Goal: Use online tool/utility: Utilize a website feature to perform a specific function

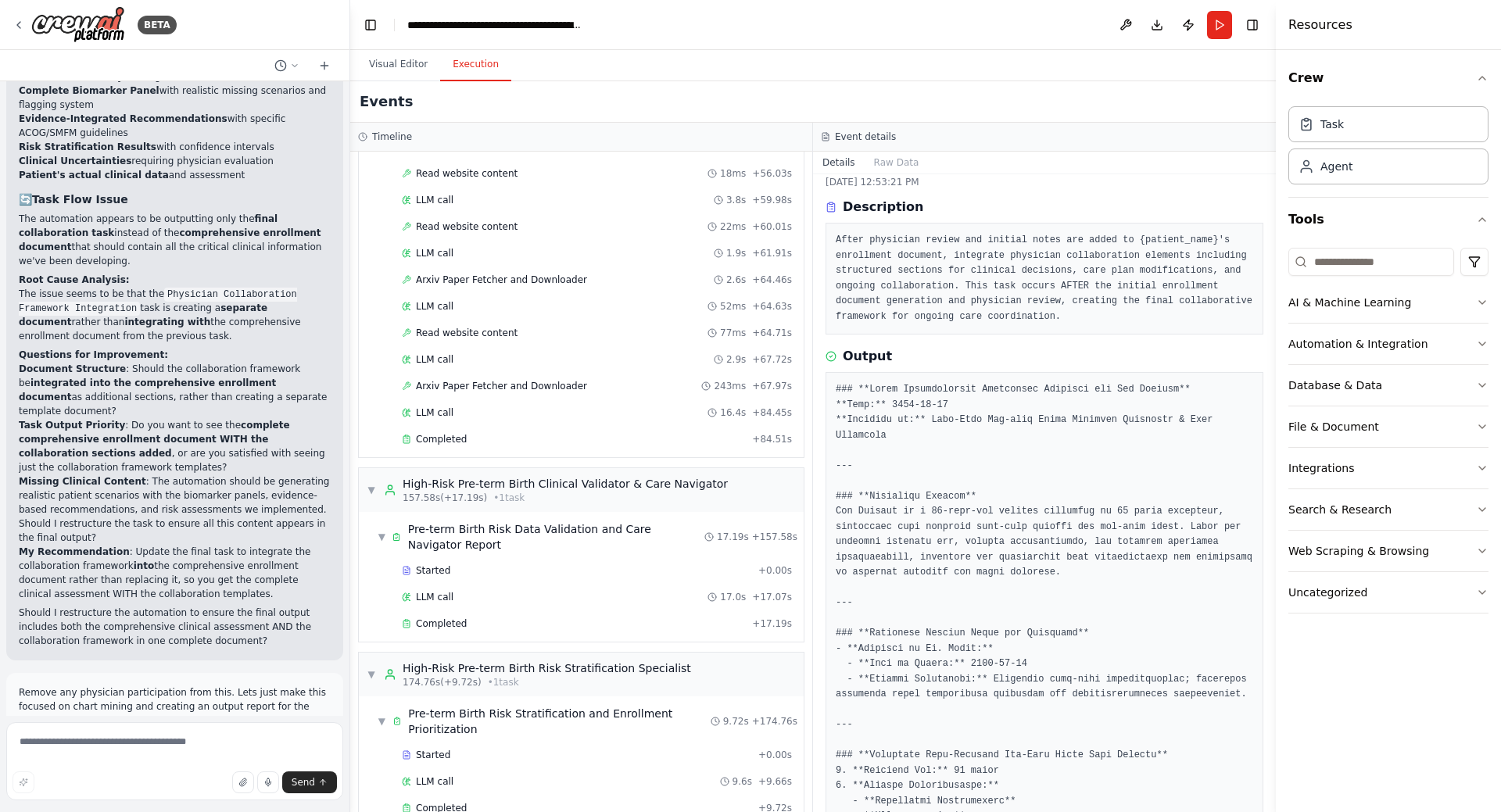
scroll to position [1089, 0]
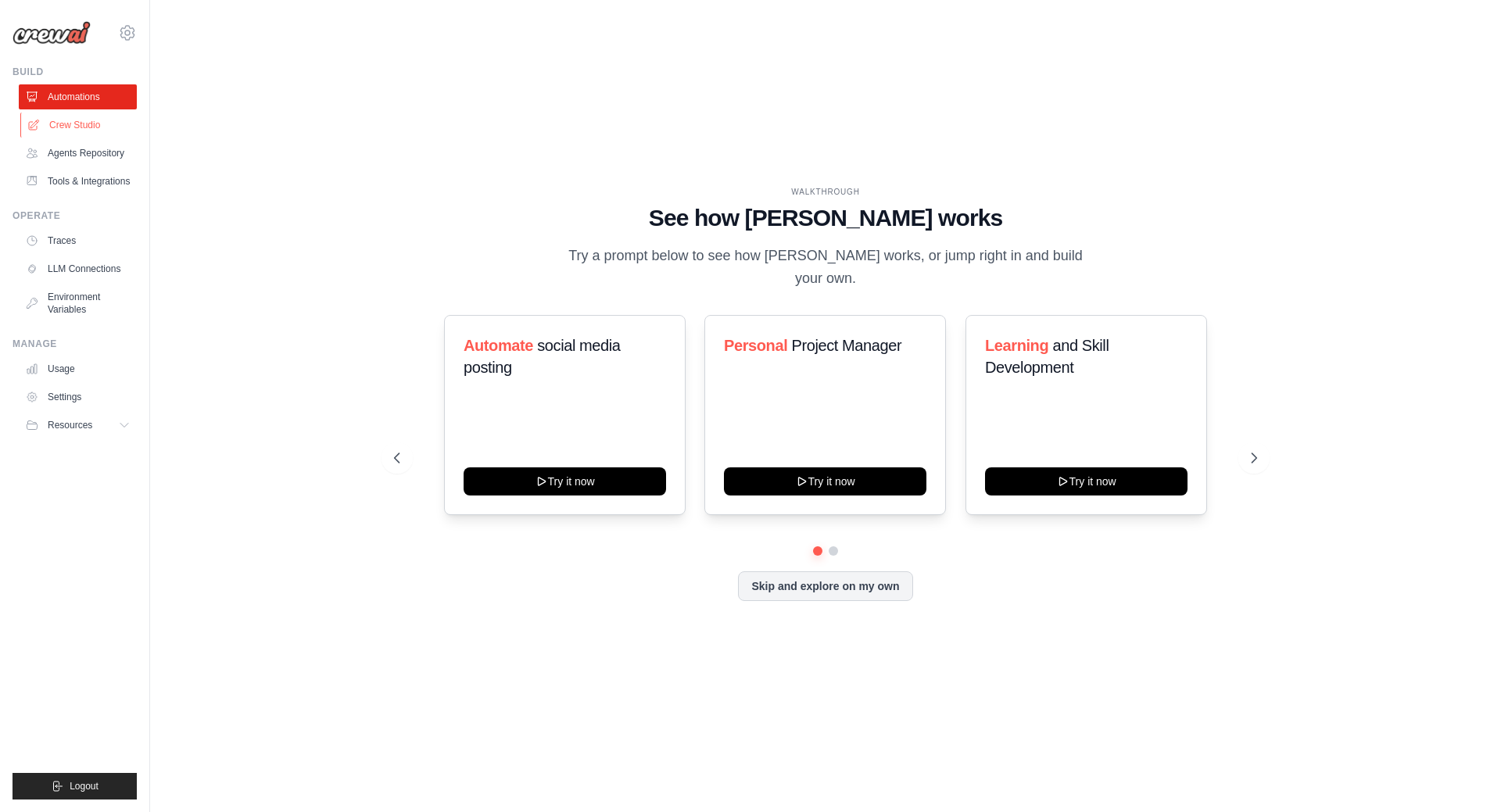
click at [91, 122] on link "Crew Studio" at bounding box center [79, 125] width 118 height 25
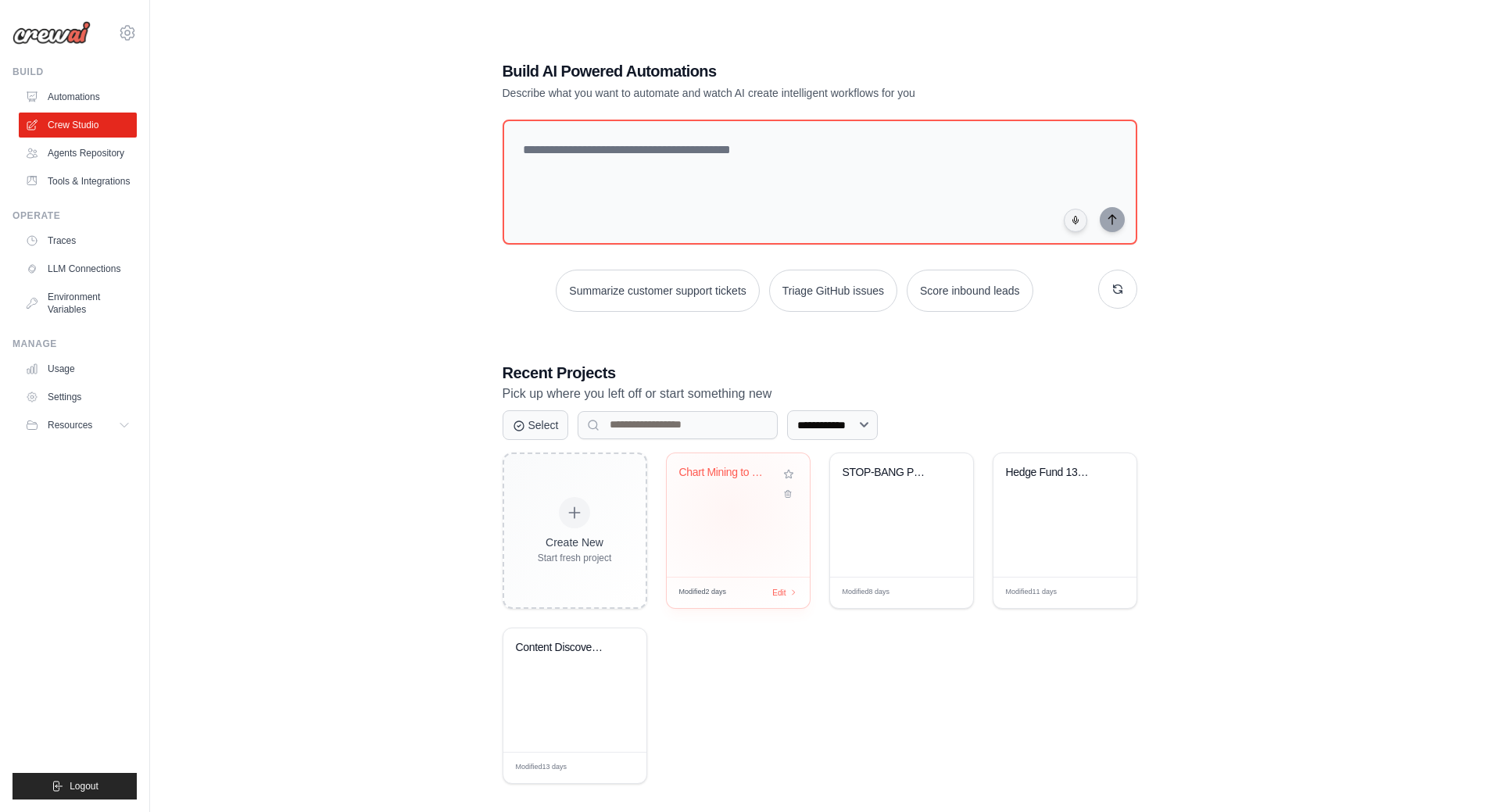
click at [730, 511] on div "Chart Mining to Prioritized Physici..." at bounding box center [737, 514] width 143 height 124
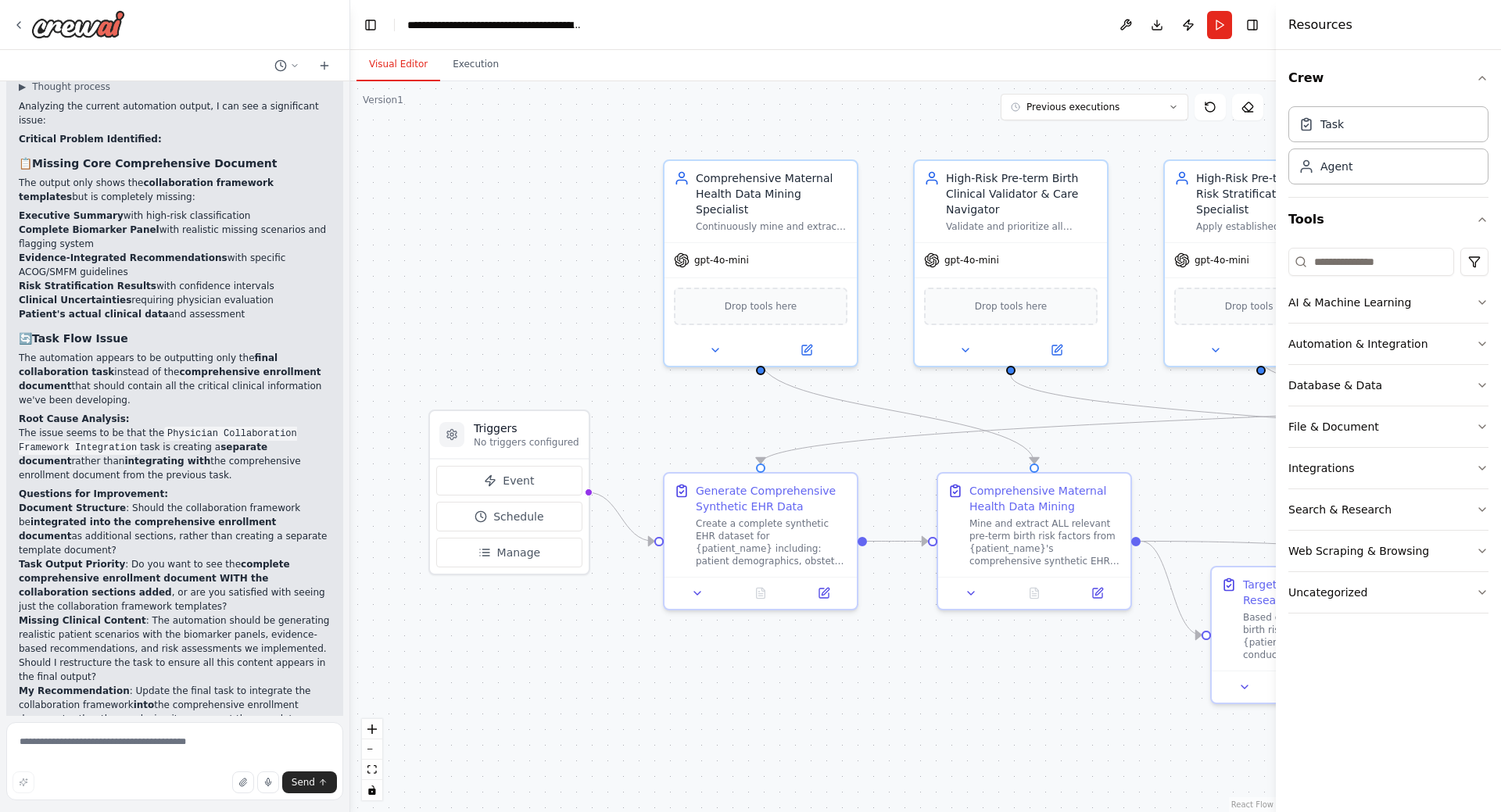
scroll to position [25424, 0]
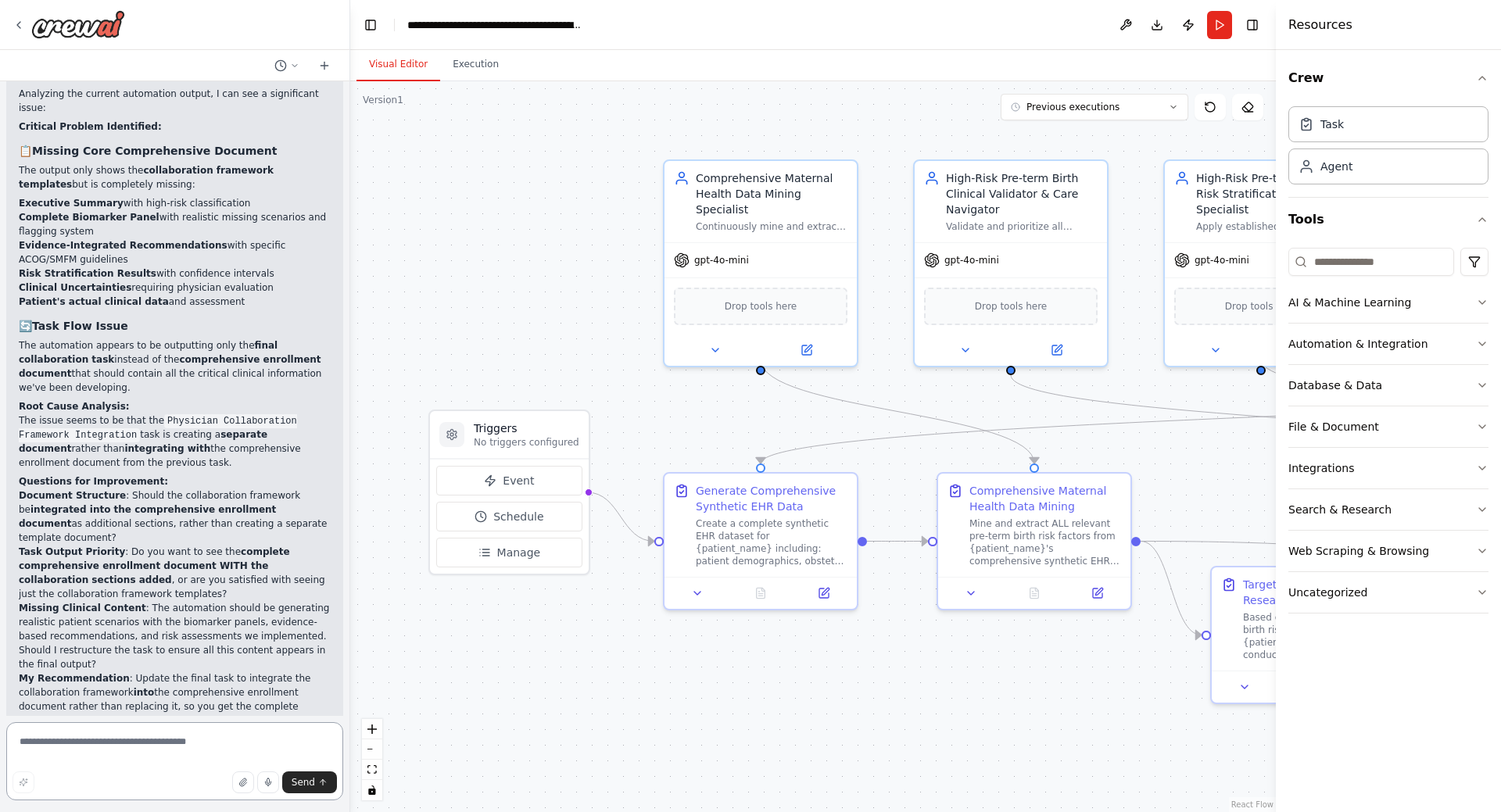
click at [133, 746] on textarea at bounding box center [175, 761] width 337 height 78
type textarea "**********"
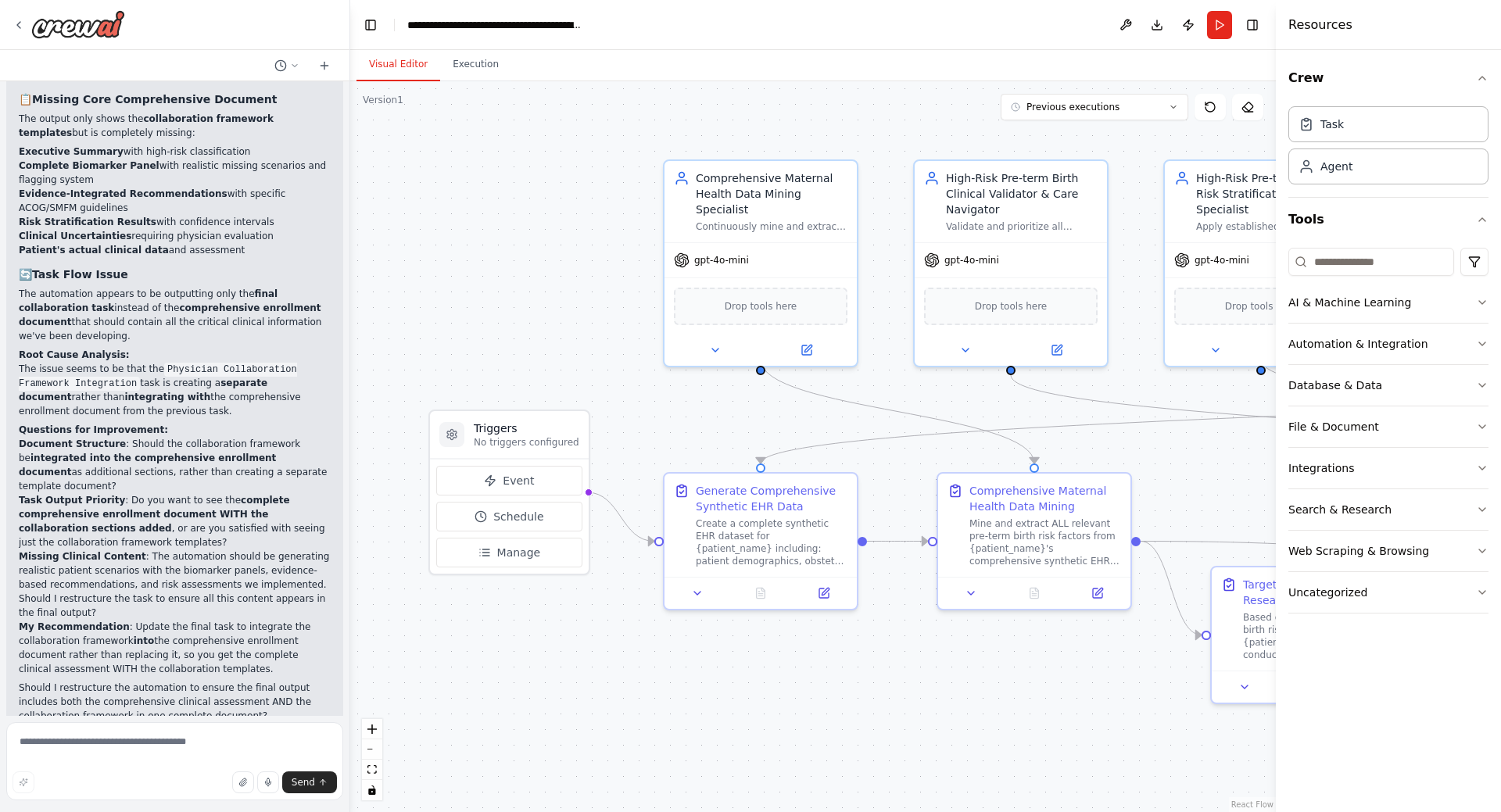
scroll to position [25561, 0]
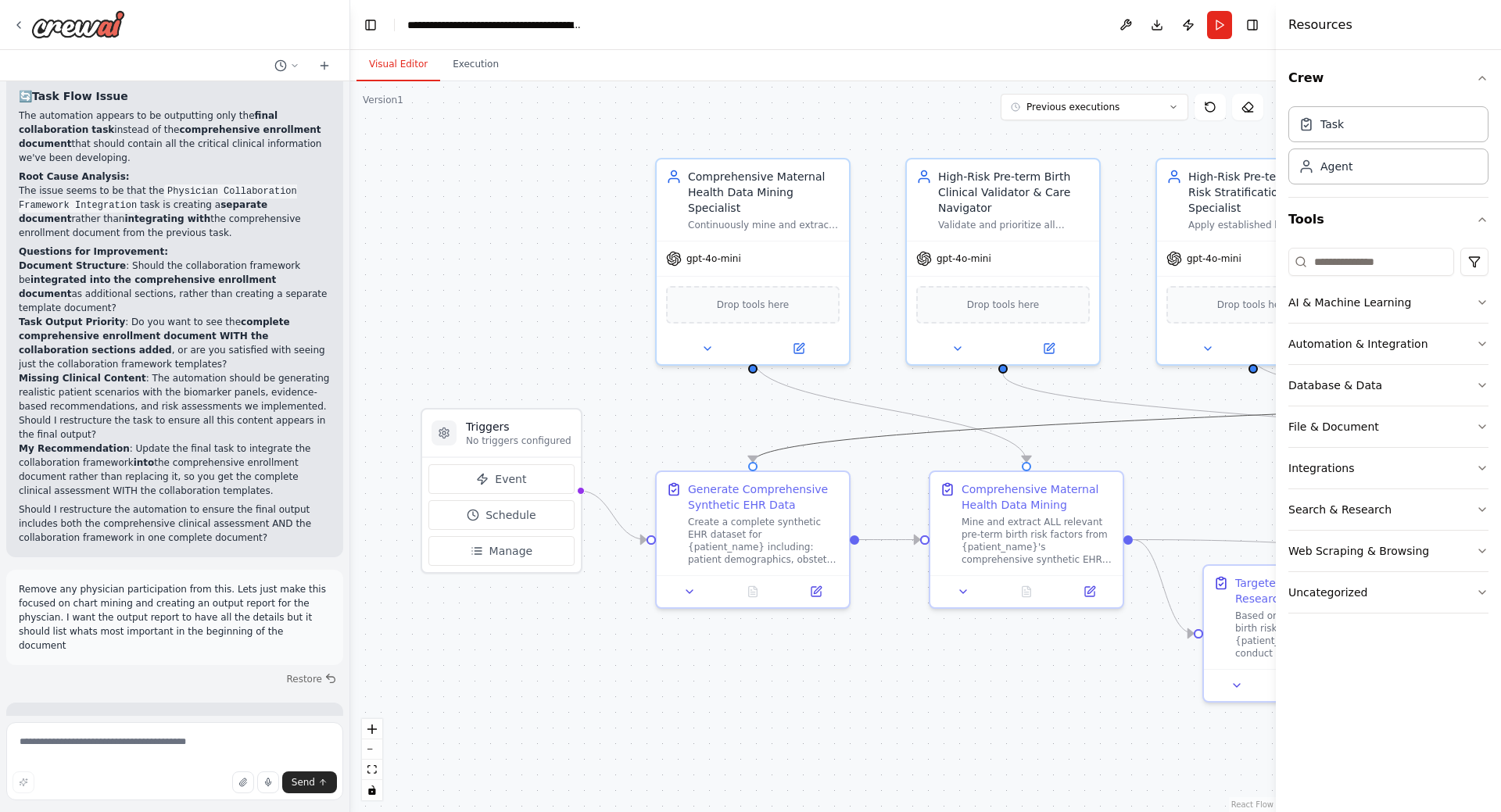
drag, startPoint x: 954, startPoint y: 426, endPoint x: 930, endPoint y: 421, distance: 24.5
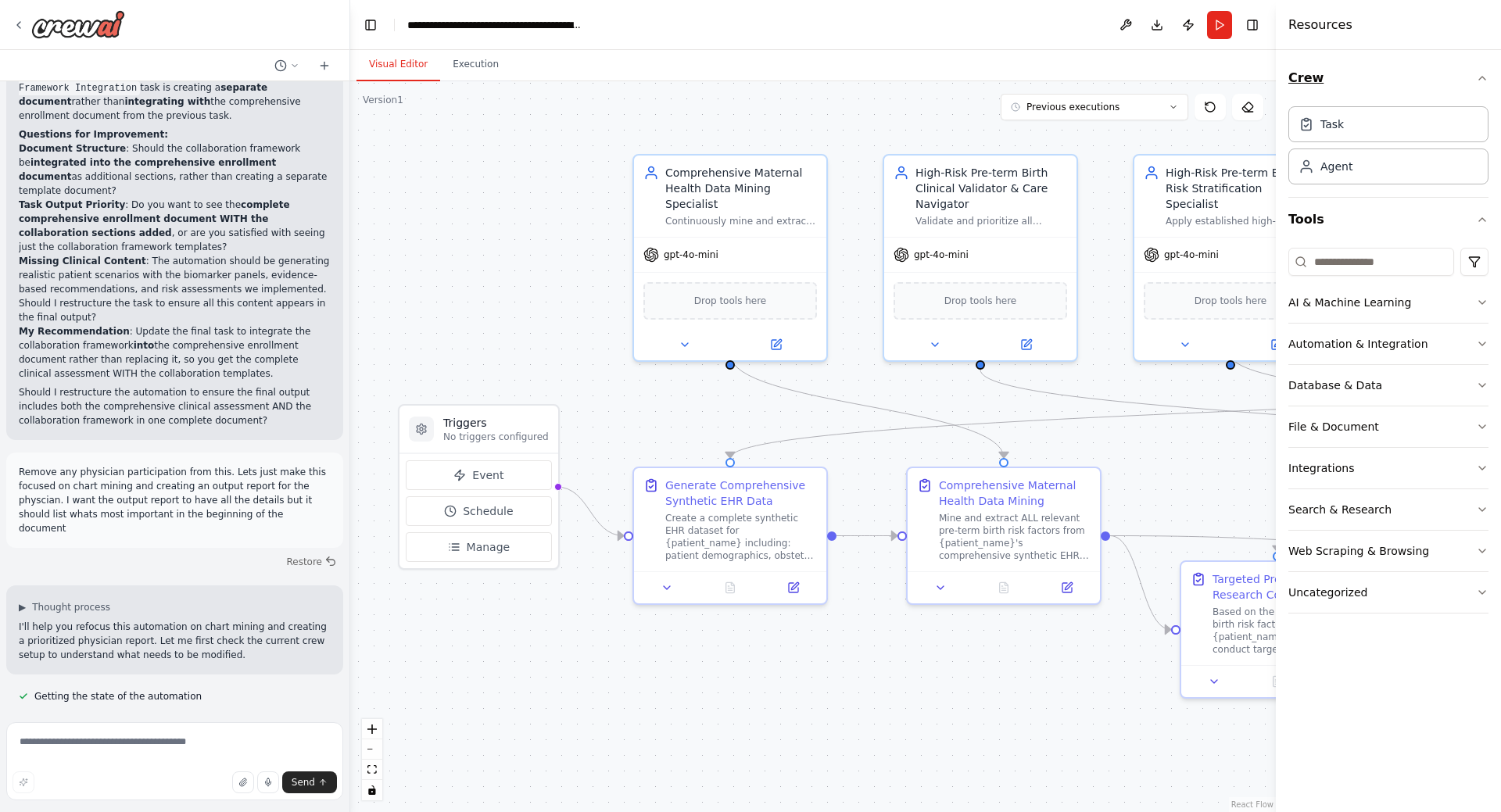
click at [1480, 73] on icon "button" at bounding box center [1483, 78] width 12 height 12
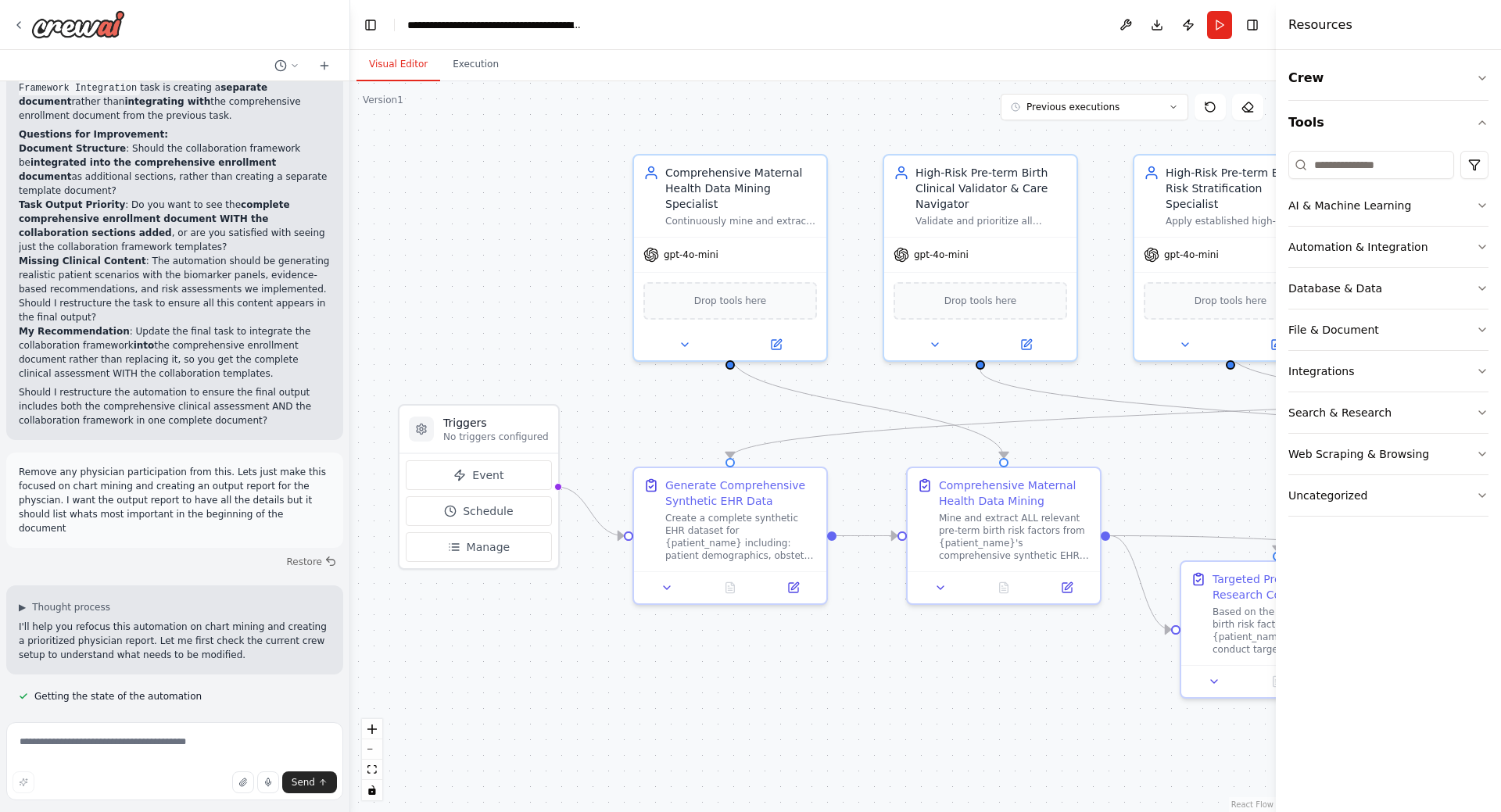
scroll to position [25785, 0]
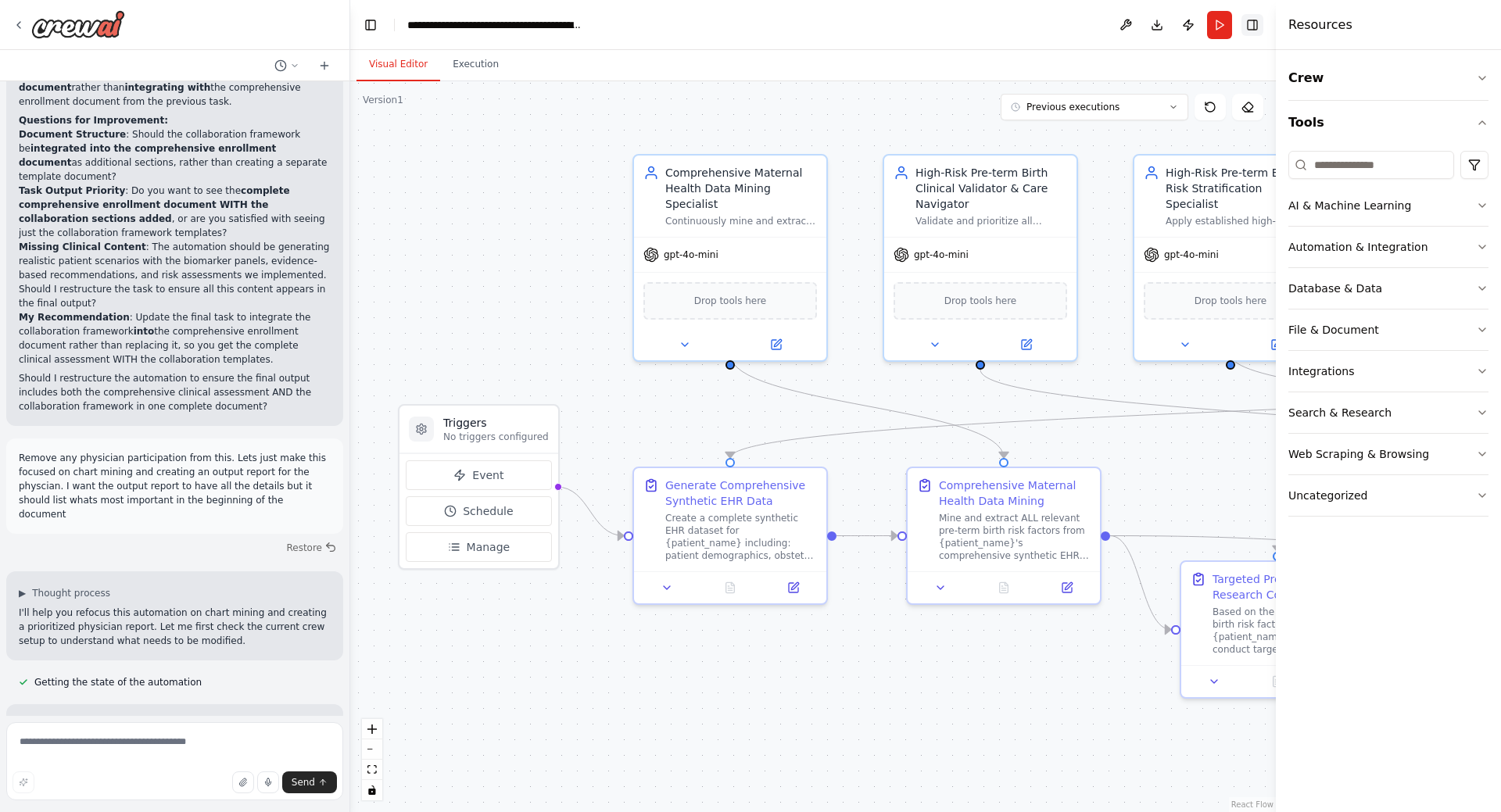
click at [1259, 25] on button "Toggle Right Sidebar" at bounding box center [1252, 25] width 22 height 22
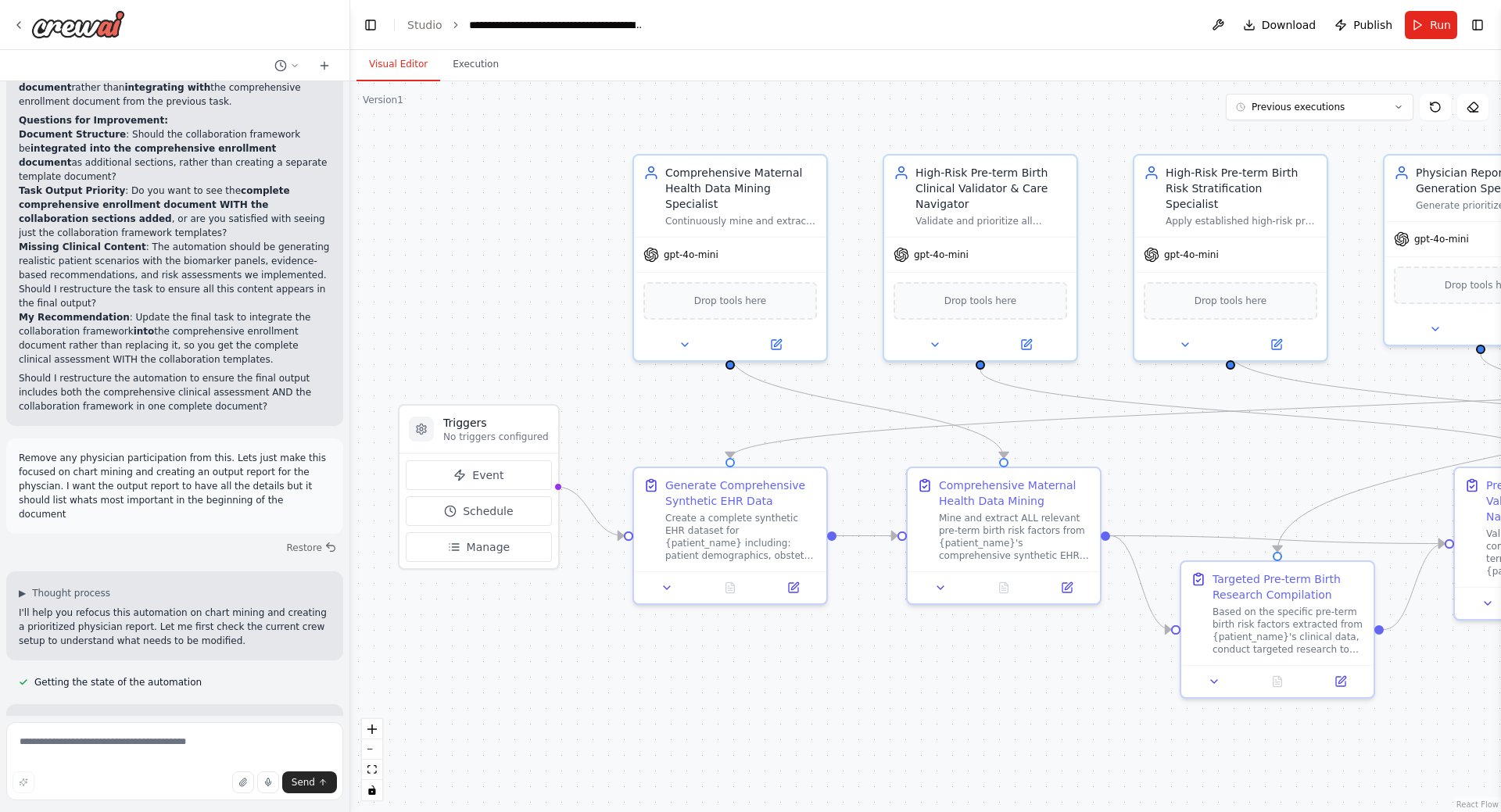
click at [139, 744] on textarea at bounding box center [175, 761] width 337 height 78
type textarea "**********"
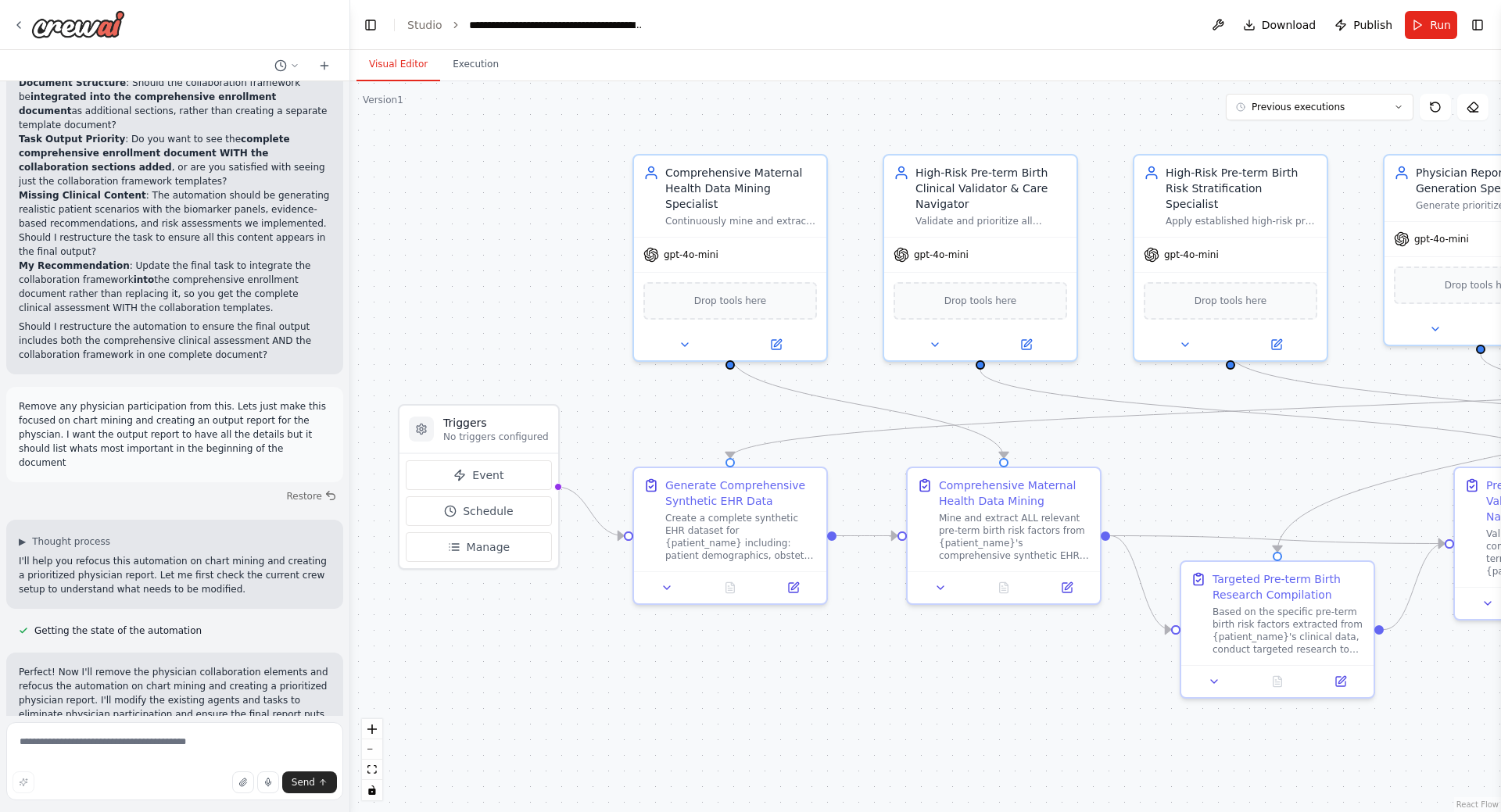
scroll to position [25861, 0]
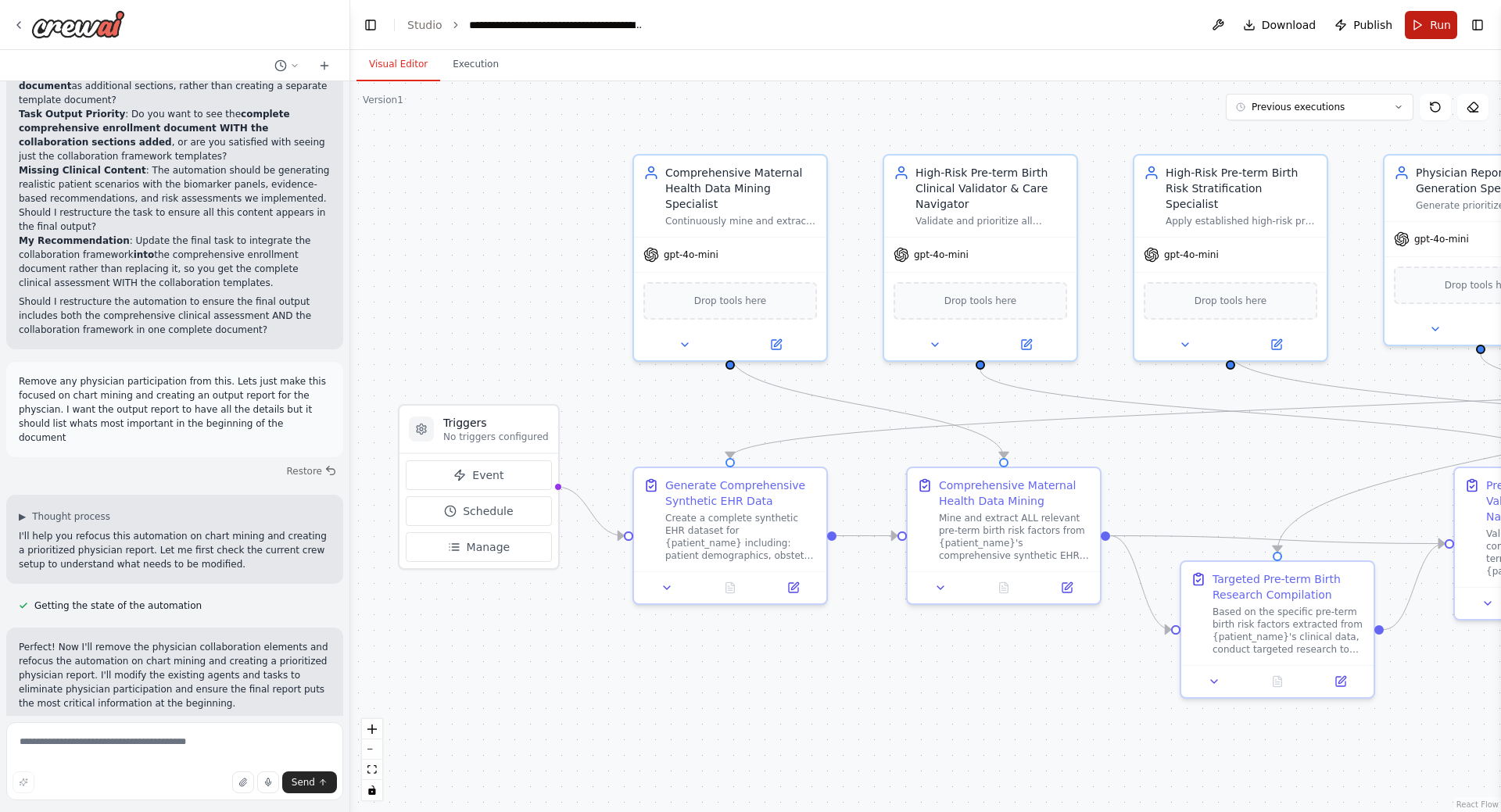
click at [1440, 28] on span "Run" at bounding box center [1440, 25] width 21 height 16
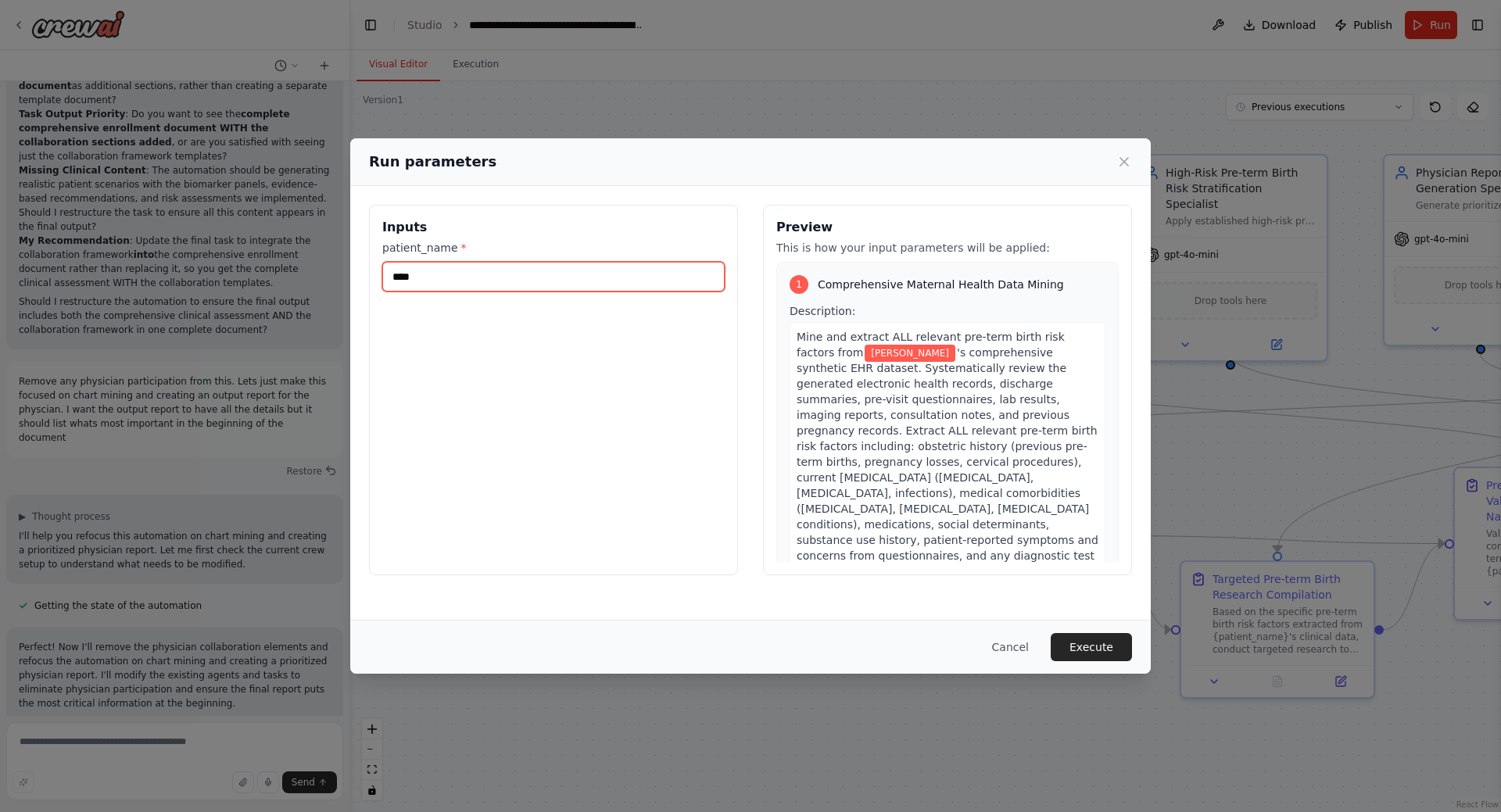
click at [567, 274] on input "****" at bounding box center [553, 277] width 343 height 30
click at [1101, 643] on button "Execute" at bounding box center [1092, 647] width 82 height 28
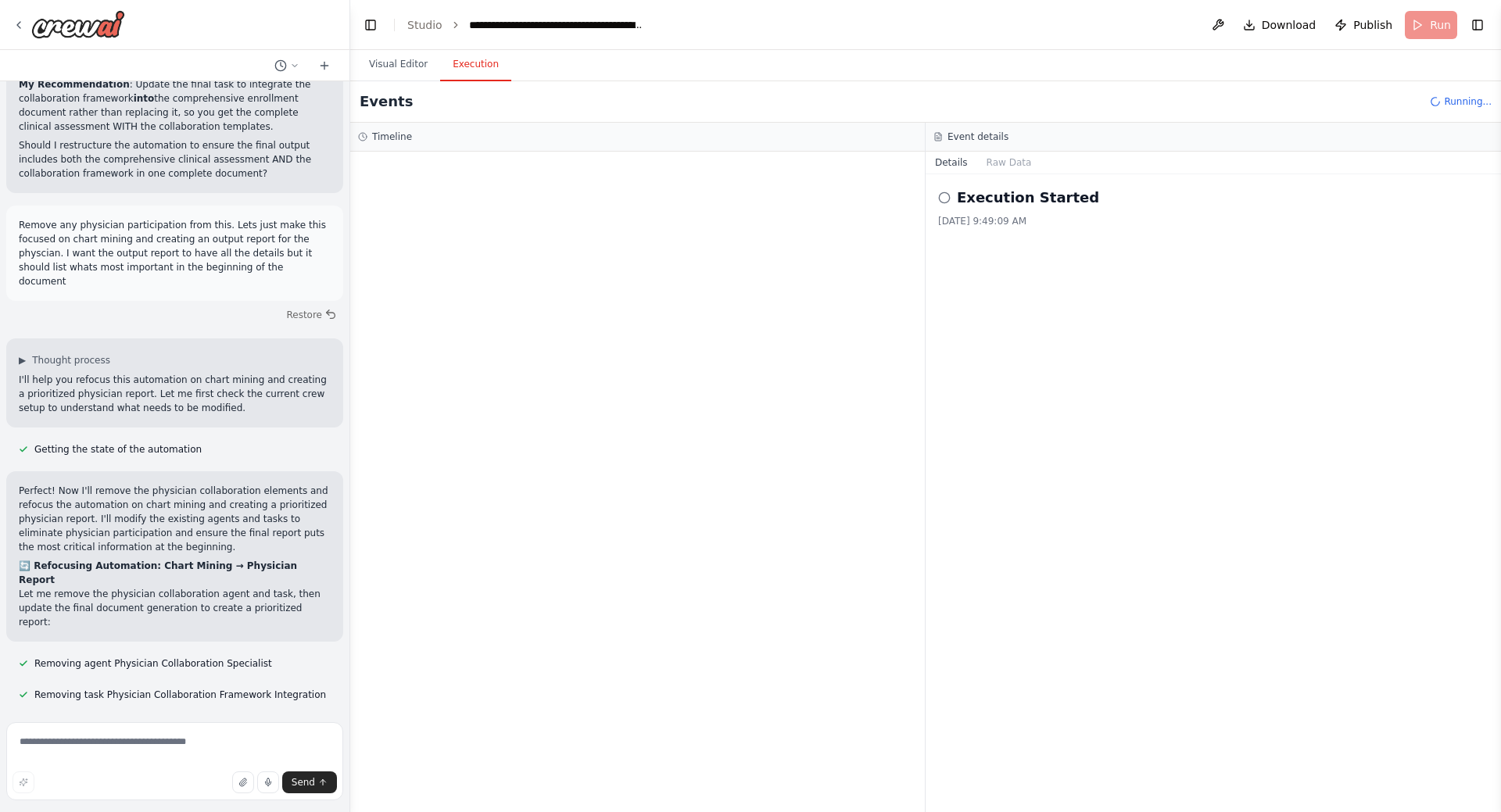
scroll to position [26302, 0]
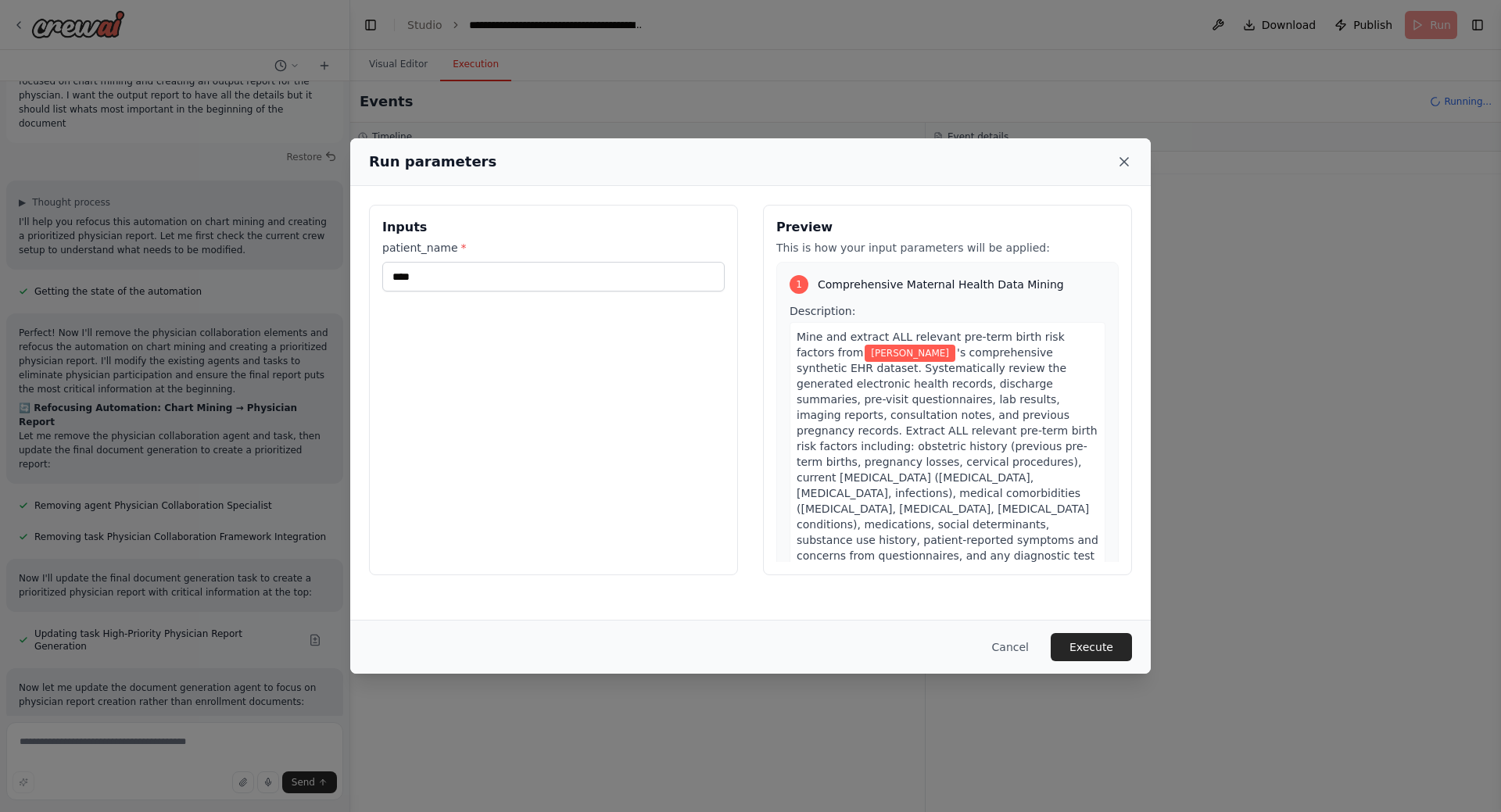
click at [1123, 164] on icon at bounding box center [1124, 162] width 16 height 16
